Goal: Transaction & Acquisition: Purchase product/service

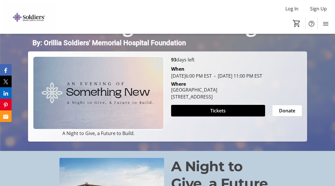
scroll to position [65, 0]
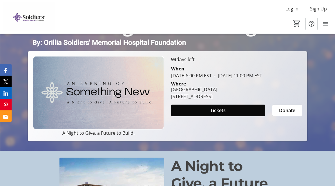
click at [215, 114] on span "Tickets" at bounding box center [217, 110] width 15 height 7
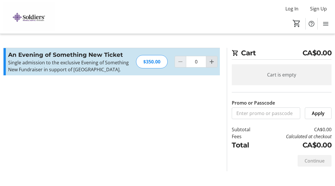
click at [210, 65] on mat-icon "Increment by one" at bounding box center [211, 61] width 7 height 7
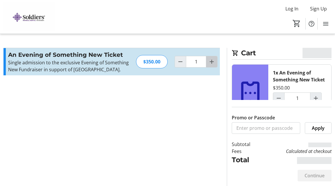
type input "2"
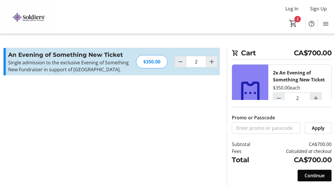
click at [321, 175] on span "Continue" at bounding box center [314, 175] width 20 height 7
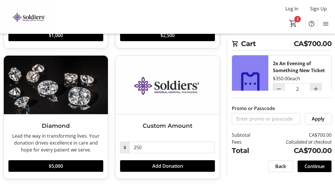
scroll to position [140, 0]
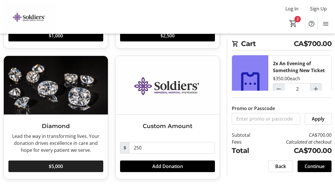
click at [78, 166] on span at bounding box center [55, 166] width 95 height 14
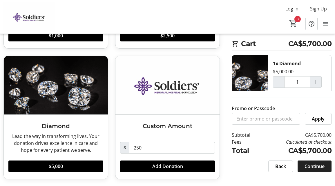
click at [319, 166] on span "Continue" at bounding box center [314, 166] width 20 height 7
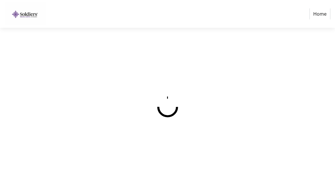
select select "CA"
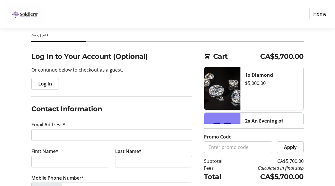
scroll to position [25, 0]
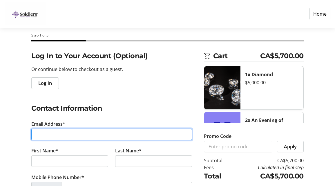
click at [76, 135] on input "Email Address*" at bounding box center [111, 135] width 161 height 12
type input "[EMAIL_ADDRESS][PERSON_NAME][DOMAIN_NAME]"
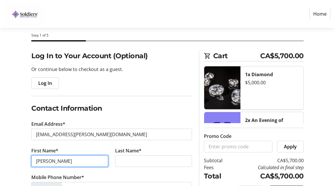
type input "[PERSON_NAME]"
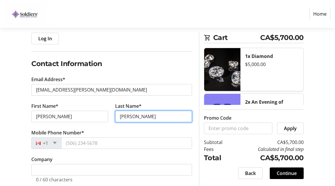
scroll to position [78, 0]
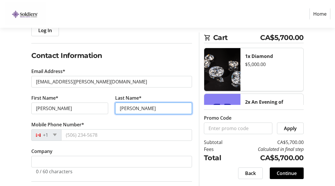
type input "[PERSON_NAME]"
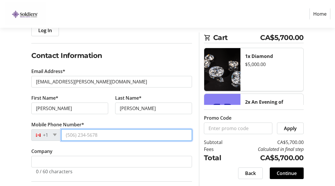
click at [70, 137] on input "Mobile Phone Number*" at bounding box center [126, 135] width 131 height 12
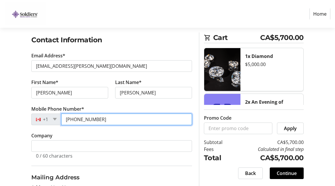
scroll to position [94, 0]
type input "[PHONE_NUMBER]"
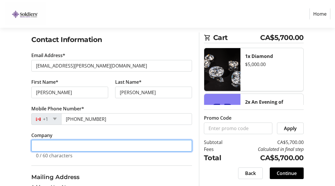
click at [60, 146] on input "Company" at bounding box center [111, 146] width 161 height 12
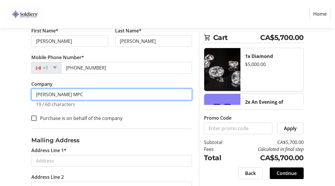
scroll to position [148, 0]
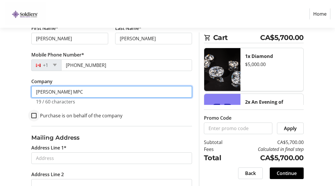
type input "[PERSON_NAME] MPC"
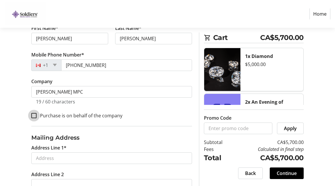
click at [35, 116] on input "Purchase is on behalf of the company" at bounding box center [33, 115] width 5 height 5
checkbox input "true"
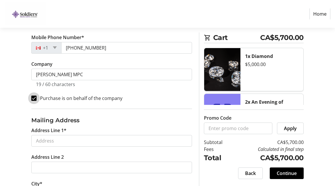
scroll to position [167, 0]
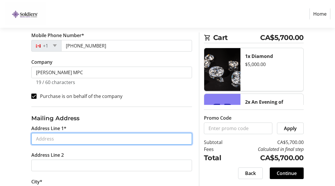
click at [77, 139] on input "Address Line 1*" at bounding box center [111, 139] width 161 height 12
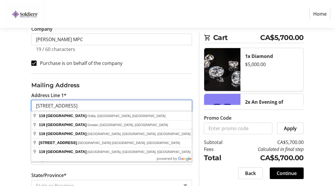
scroll to position [203, 0]
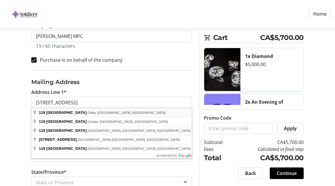
type input "[STREET_ADDRESS]"
type input "Orillia"
select select "ON"
type input "L3V 5X1"
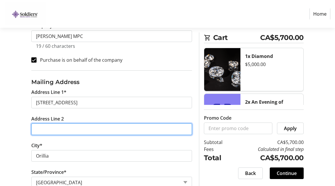
click at [50, 131] on input "Address Line 2" at bounding box center [111, 129] width 161 height 12
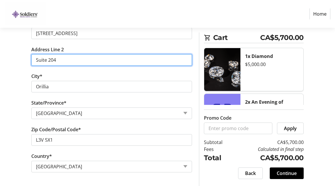
scroll to position [272, 0]
type input "Suite 204"
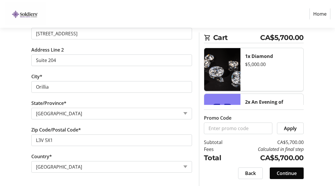
click at [296, 171] on span "Continue" at bounding box center [287, 173] width 20 height 7
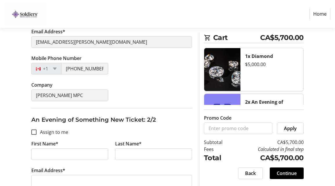
scroll to position [137, 0]
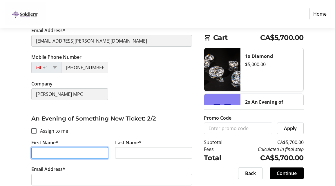
click at [45, 150] on input "First Name*" at bounding box center [69, 153] width 77 height 12
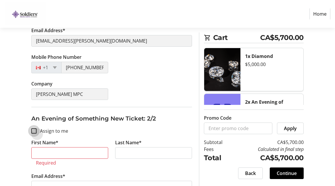
click at [34, 132] on input "Assign to me" at bounding box center [33, 130] width 5 height 5
checkbox input "true"
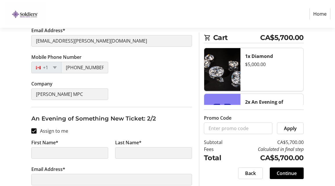
type input "[PERSON_NAME]"
type input "[EMAIL_ADDRESS][PERSON_NAME][DOMAIN_NAME]"
type input "[PHONE_NUMBER]"
type input "[PERSON_NAME] MPC"
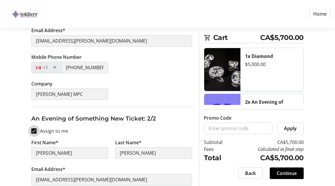
click at [34, 130] on input "Assign to me" at bounding box center [33, 130] width 5 height 5
checkbox input "false"
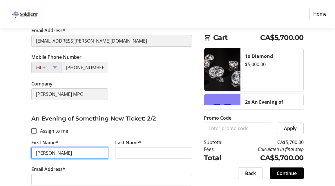
type input "[PERSON_NAME]"
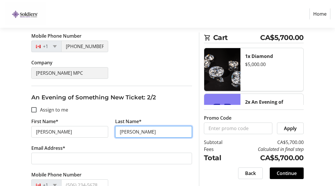
scroll to position [163, 0]
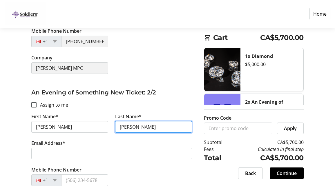
type input "[PERSON_NAME]"
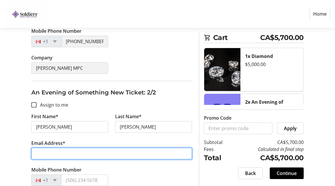
click at [43, 154] on input "Email Address*" at bounding box center [111, 154] width 161 height 12
type input "j"
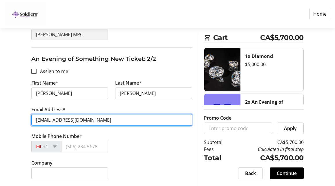
scroll to position [196, 0]
type input "[EMAIL_ADDRESS][DOMAIN_NAME]"
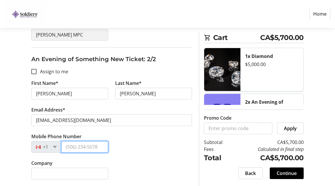
click at [70, 149] on input "Mobile Phone Number" at bounding box center [84, 147] width 47 height 12
type input "[PHONE_NUMBER]"
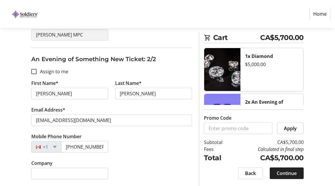
click at [287, 174] on span "Continue" at bounding box center [287, 173] width 20 height 7
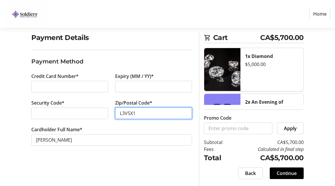
scroll to position [43, 0]
type input "L3V5X1"
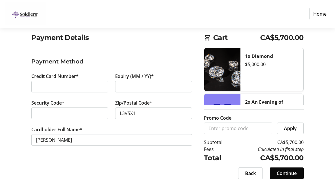
click at [291, 173] on span "Continue" at bounding box center [287, 173] width 20 height 7
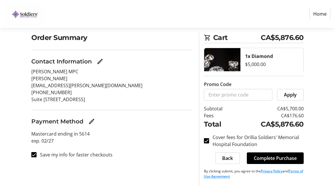
scroll to position [43, 0]
click at [285, 157] on span "Complete Purchase" at bounding box center [275, 158] width 43 height 7
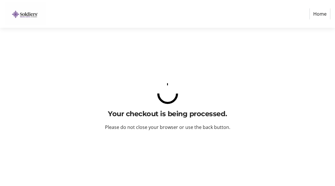
scroll to position [0, 0]
